Goal: Navigation & Orientation: Go to known website

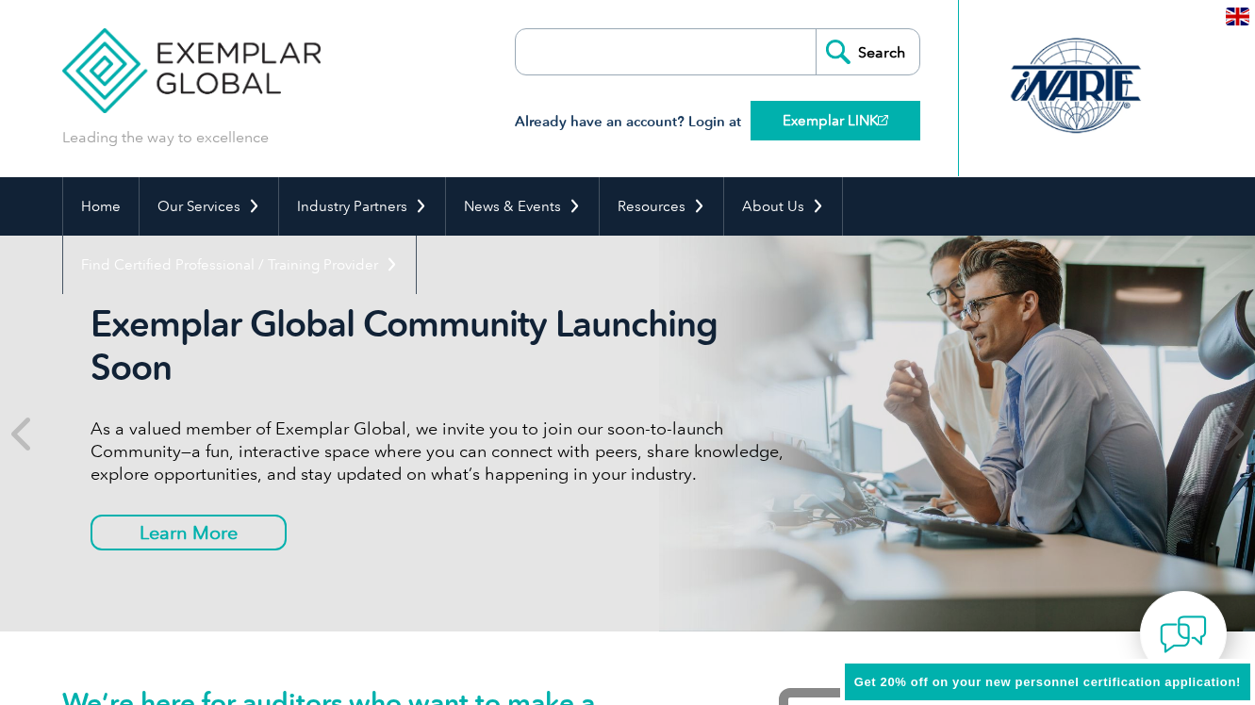
click at [852, 138] on link "Exemplar LINK" at bounding box center [835, 121] width 170 height 40
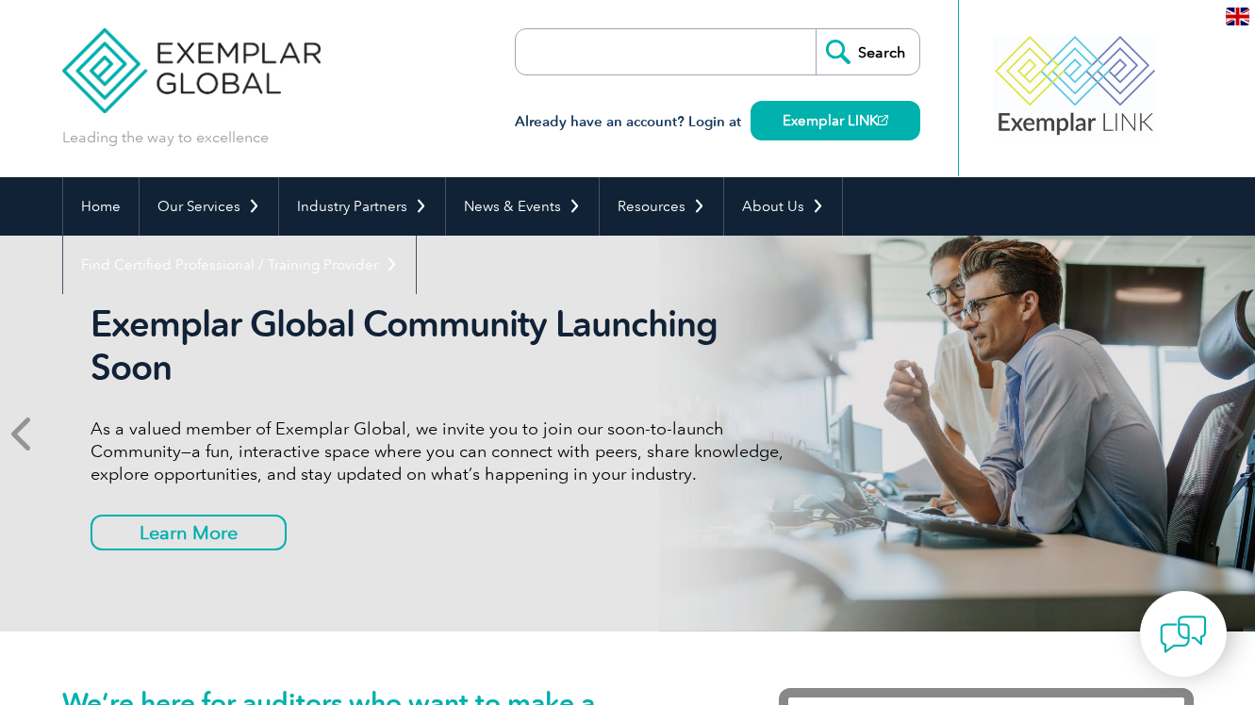
click at [33, 434] on icon at bounding box center [23, 434] width 24 height 0
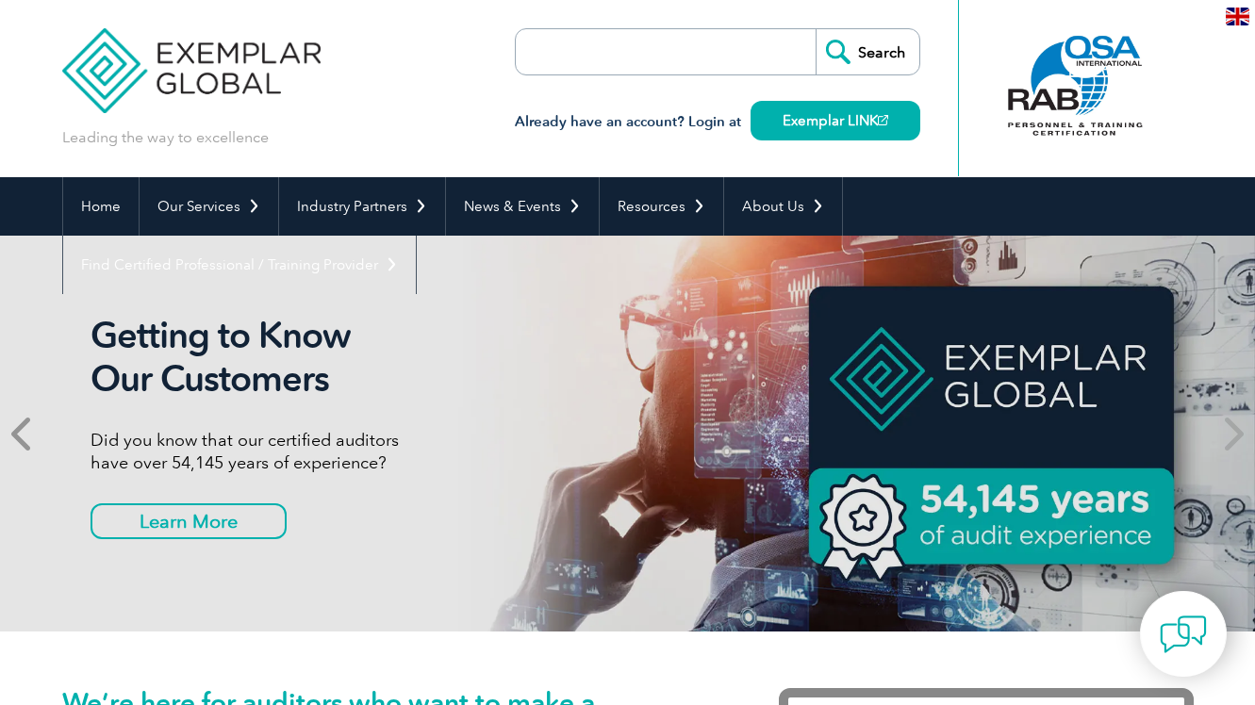
click at [33, 434] on icon at bounding box center [23, 434] width 24 height 0
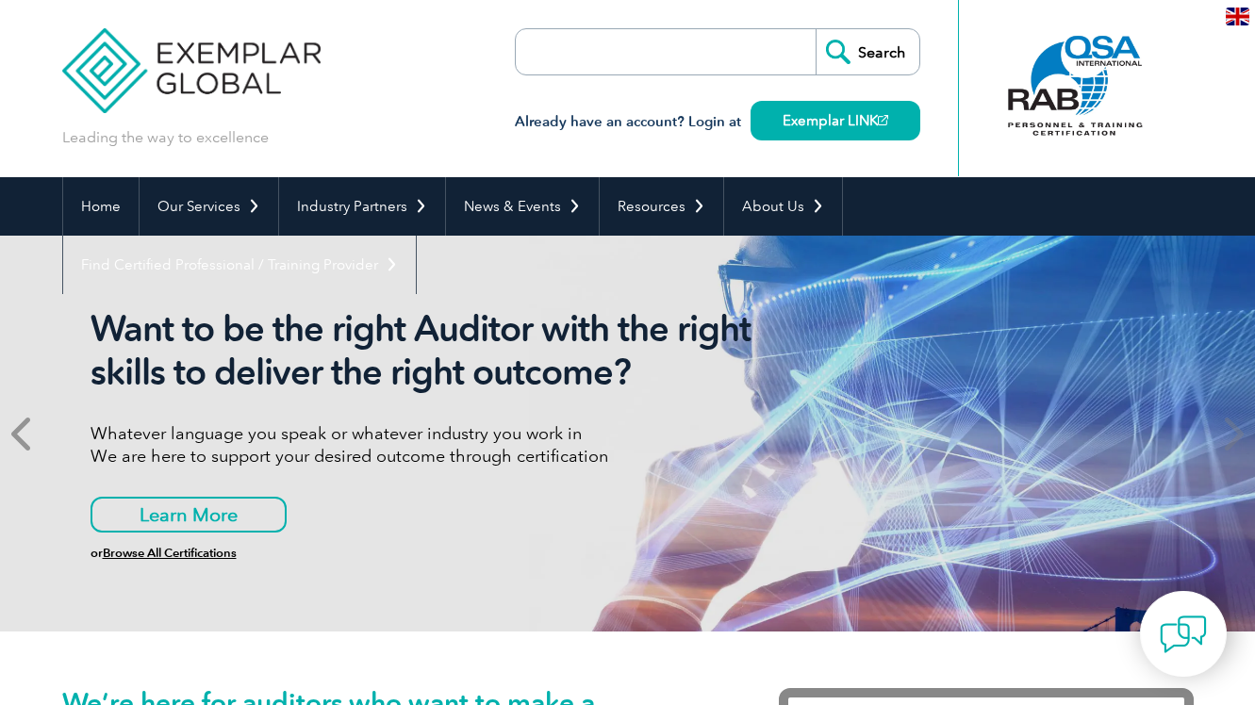
click at [33, 434] on icon at bounding box center [23, 434] width 24 height 0
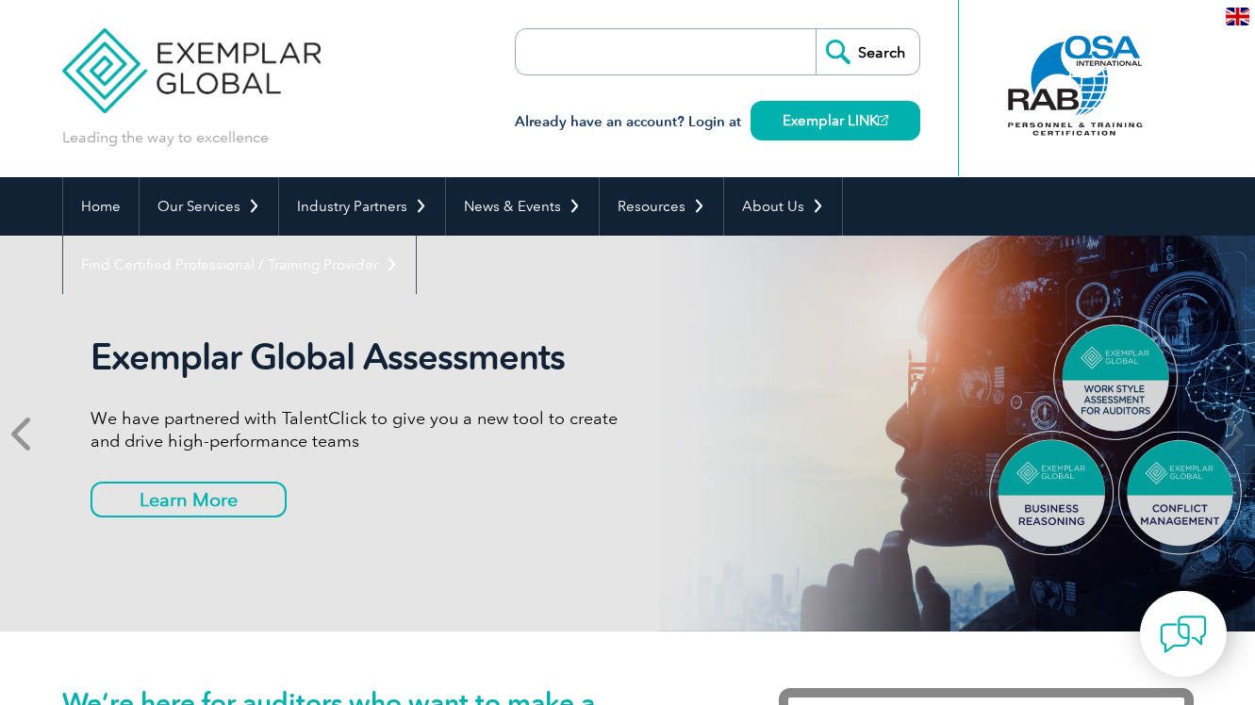
click at [33, 434] on icon at bounding box center [23, 434] width 24 height 0
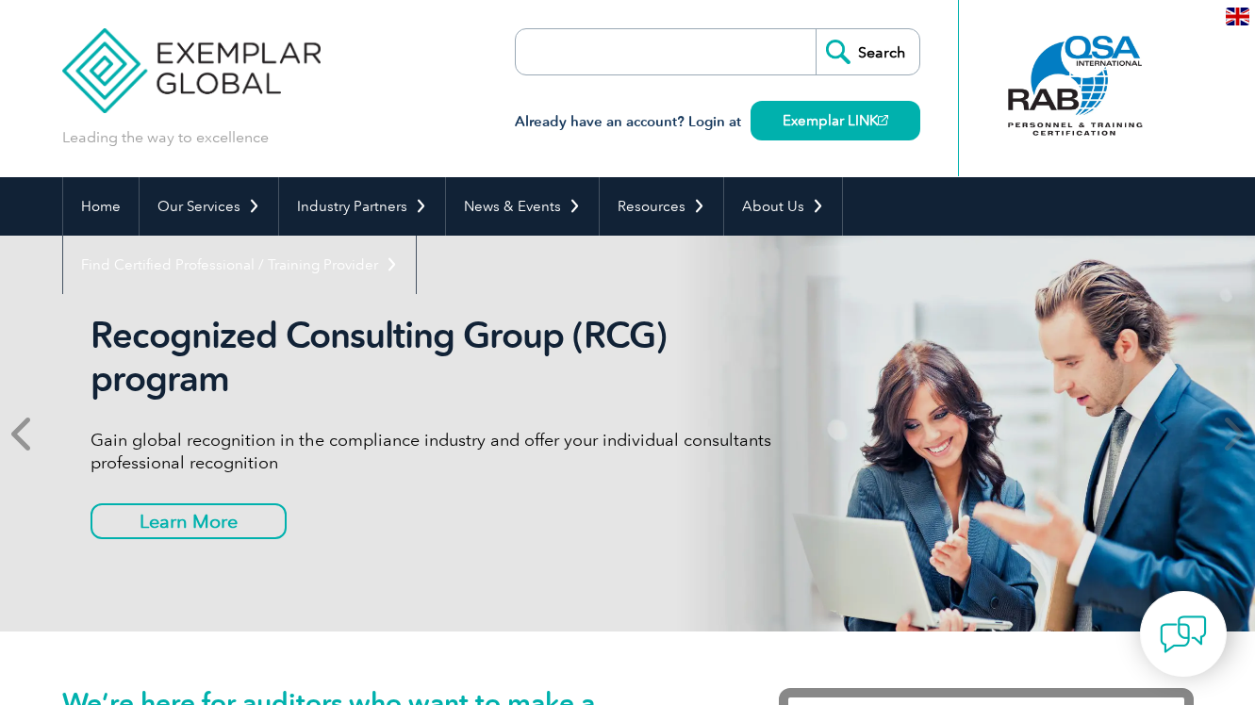
click at [33, 434] on icon at bounding box center [23, 434] width 24 height 0
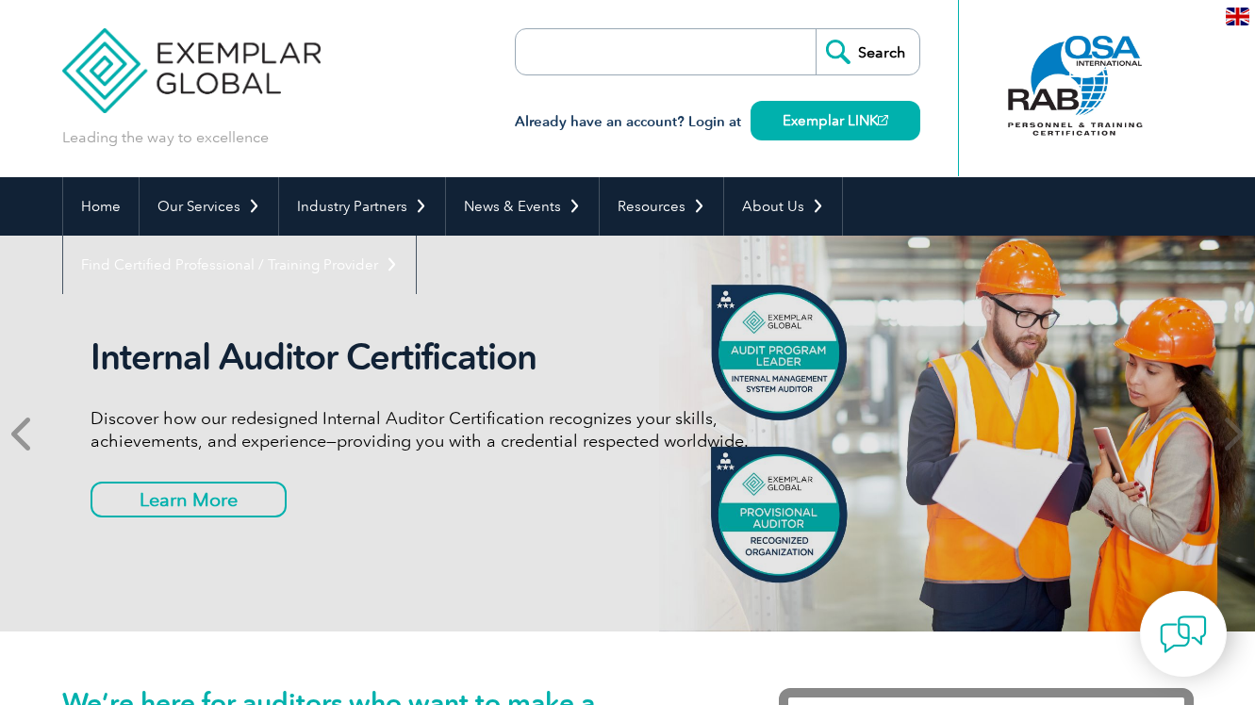
click at [33, 434] on icon at bounding box center [23, 434] width 24 height 0
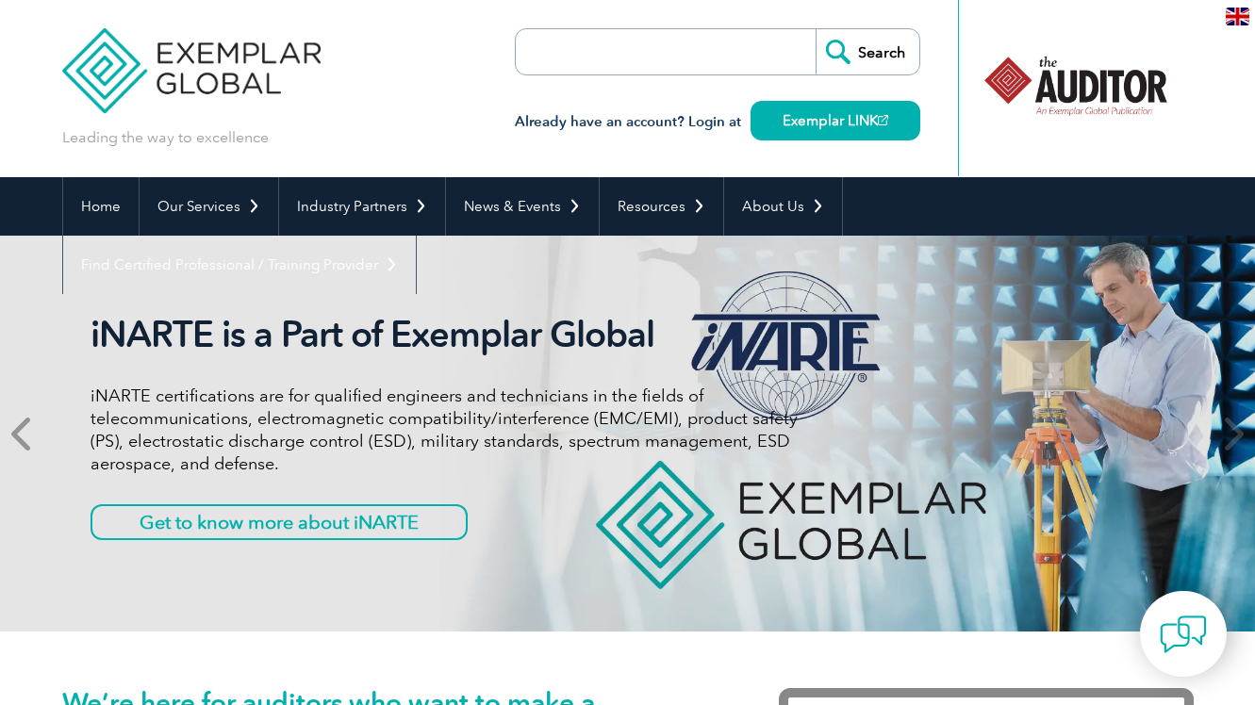
click at [33, 434] on icon at bounding box center [23, 434] width 24 height 0
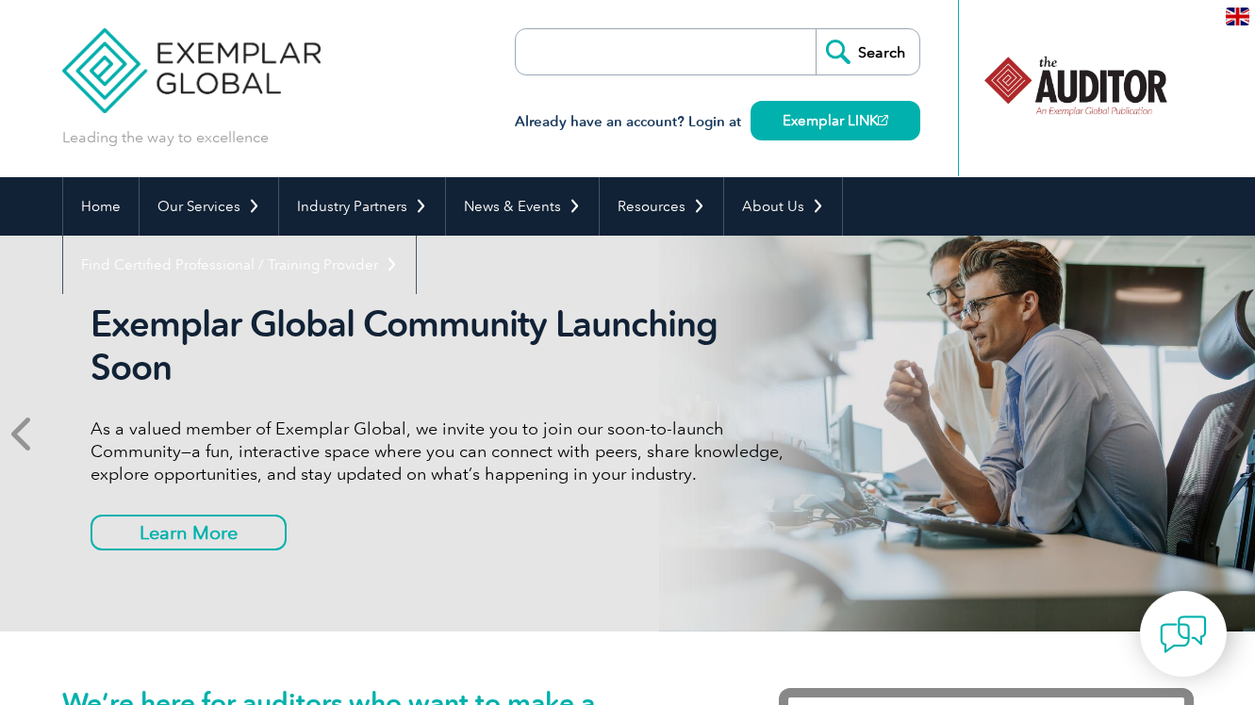
click at [33, 434] on icon at bounding box center [23, 434] width 24 height 0
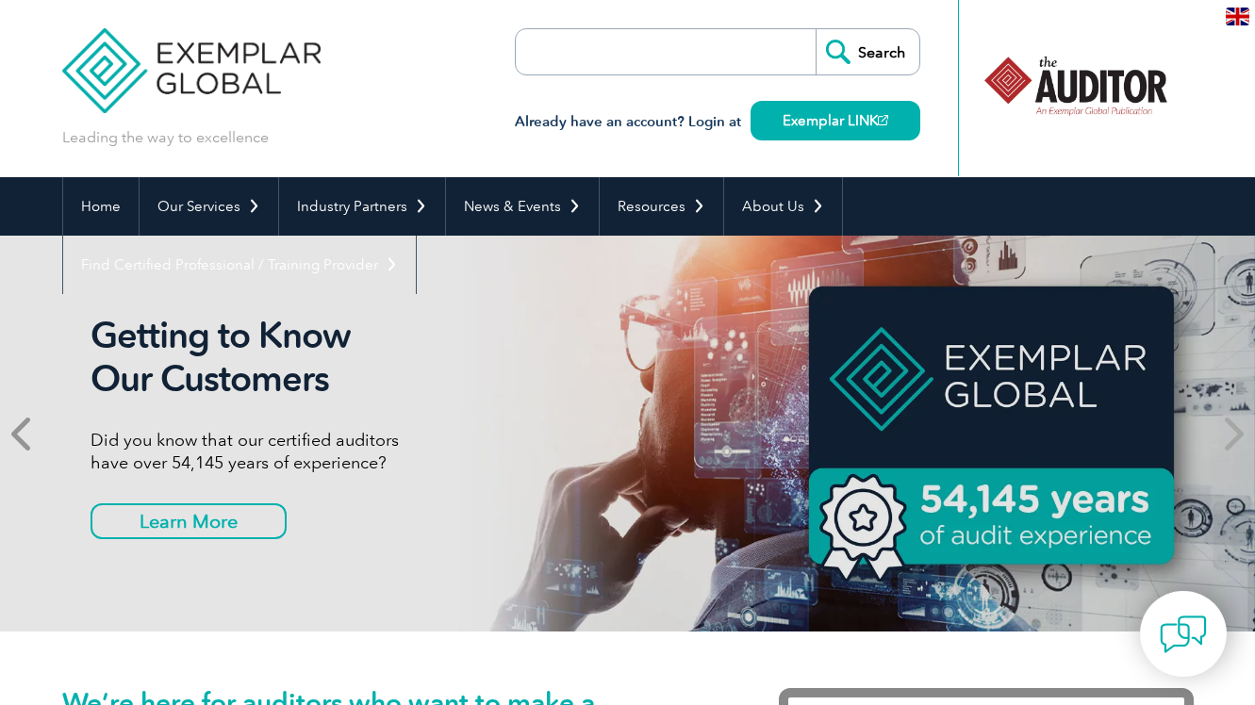
click at [33, 434] on icon at bounding box center [23, 434] width 24 height 0
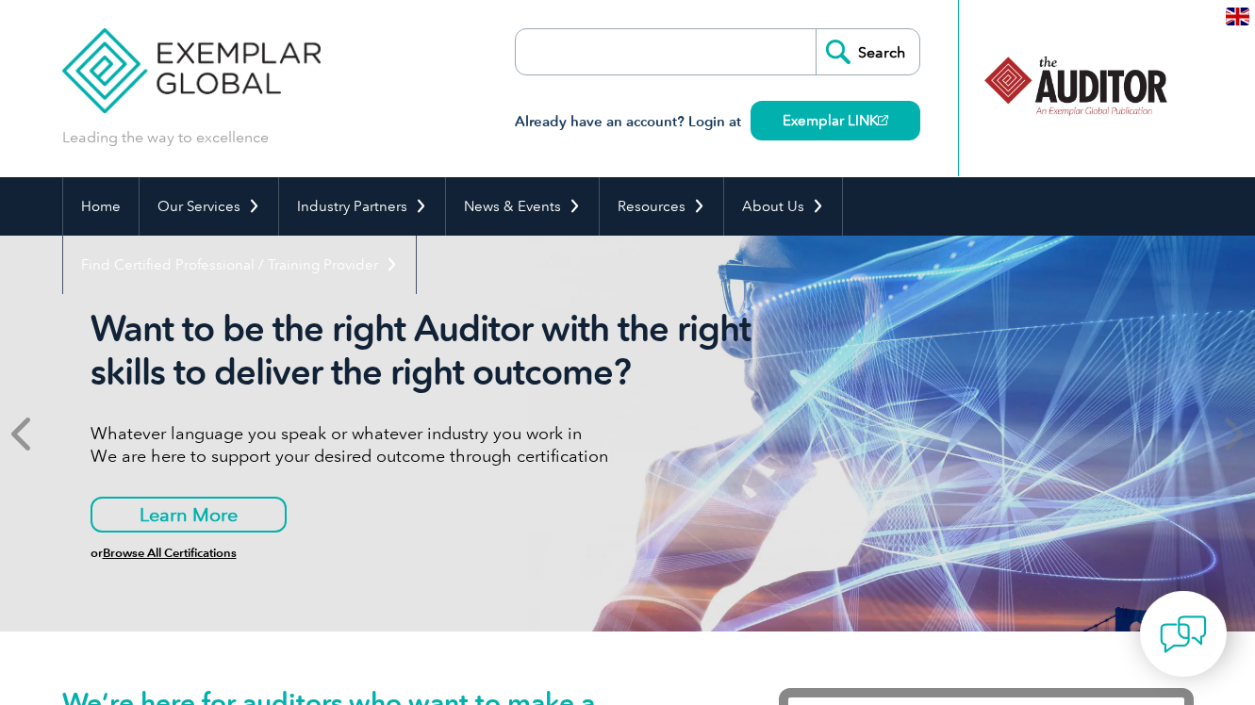
click at [33, 434] on icon at bounding box center [23, 434] width 24 height 0
